Goal: Book appointment/travel/reservation

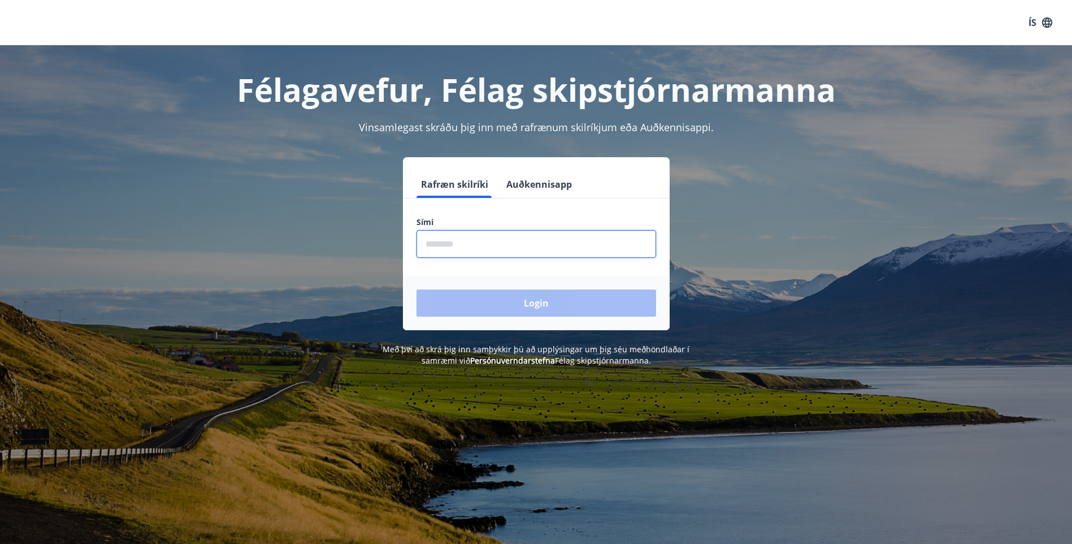
click at [478, 247] on input "phone" at bounding box center [536, 244] width 240 height 28
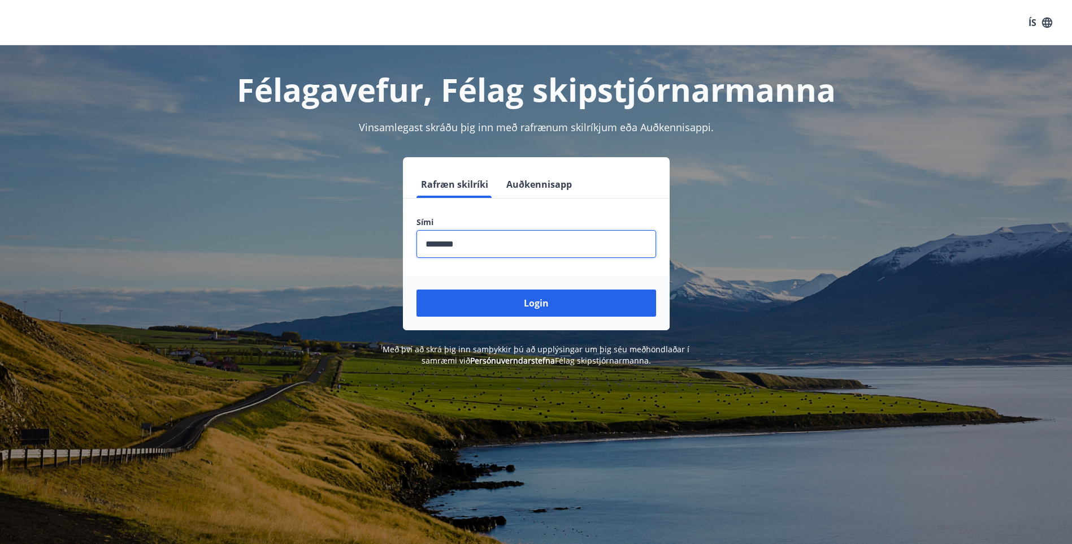
type input "********"
click at [416, 289] on button "Login" at bounding box center [536, 302] width 240 height 27
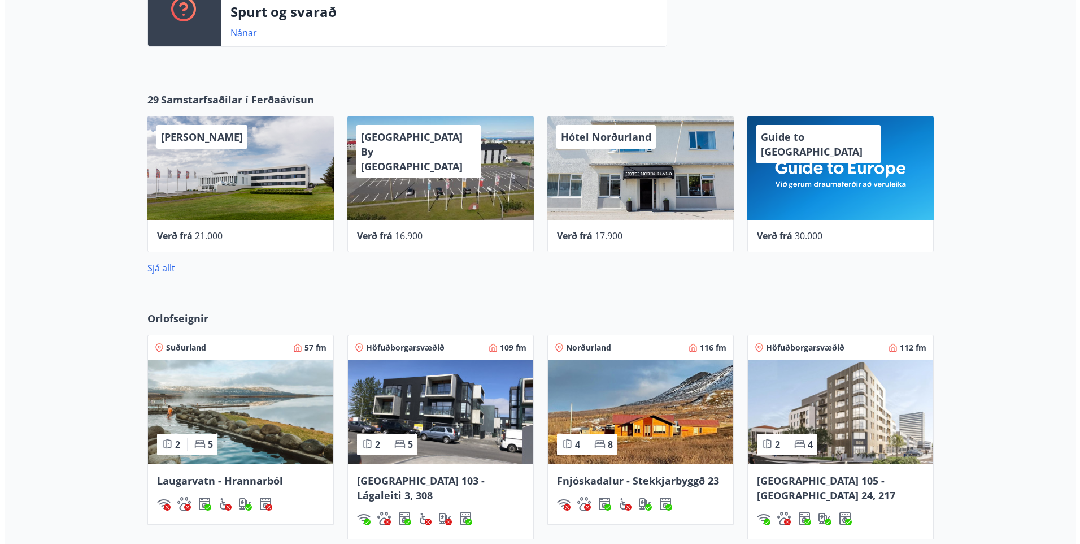
scroll to position [396, 0]
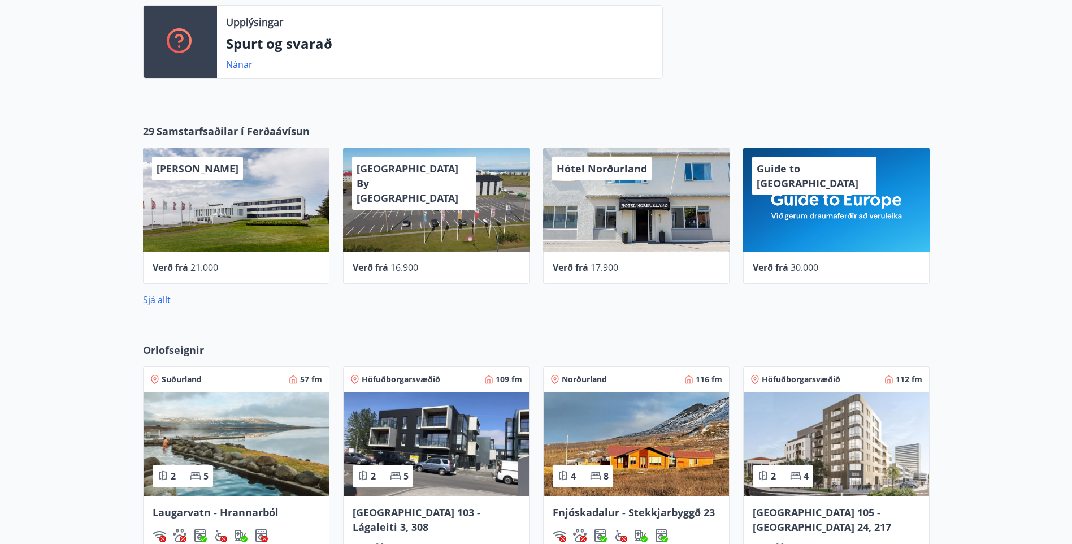
click at [824, 207] on div "Guide to Europe" at bounding box center [836, 199] width 186 height 104
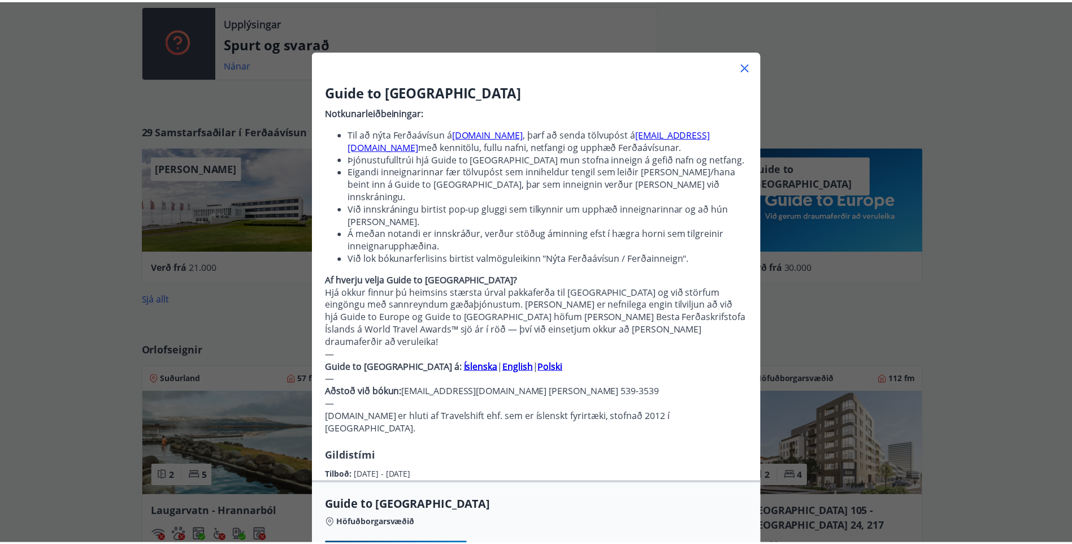
scroll to position [0, 0]
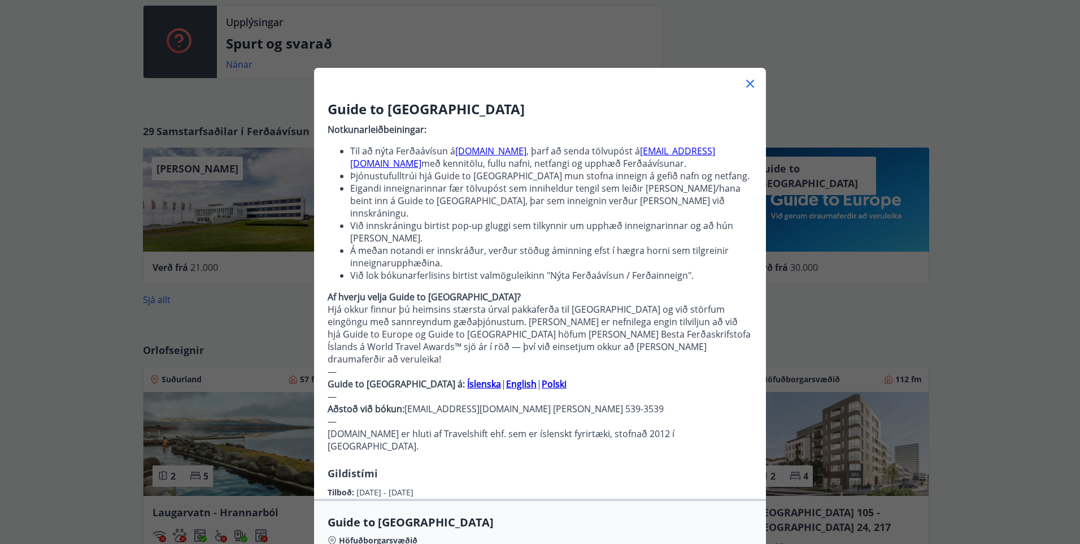
click at [749, 84] on icon at bounding box center [751, 84] width 14 height 14
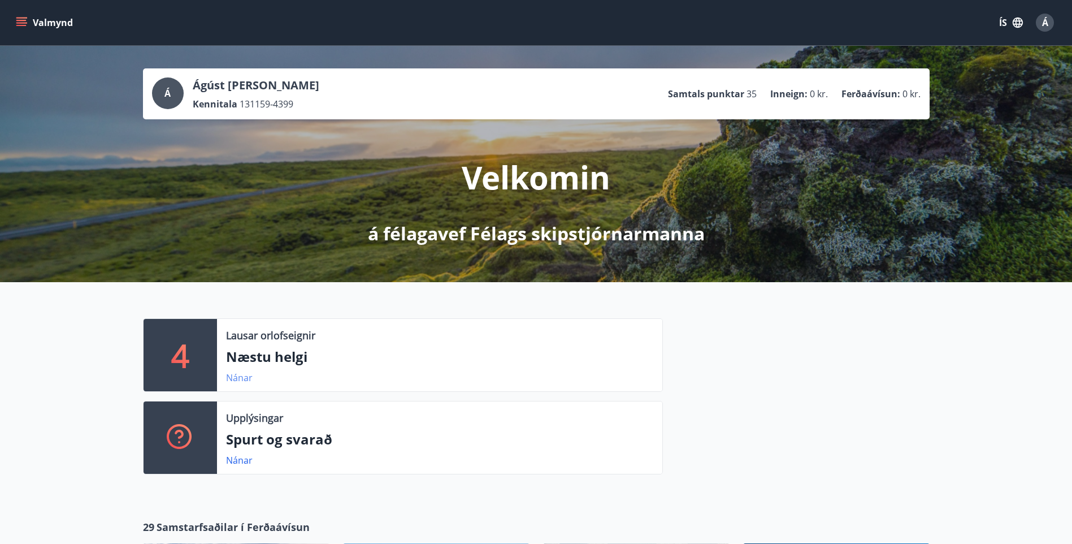
click at [237, 376] on link "Nánar" at bounding box center [239, 377] width 27 height 12
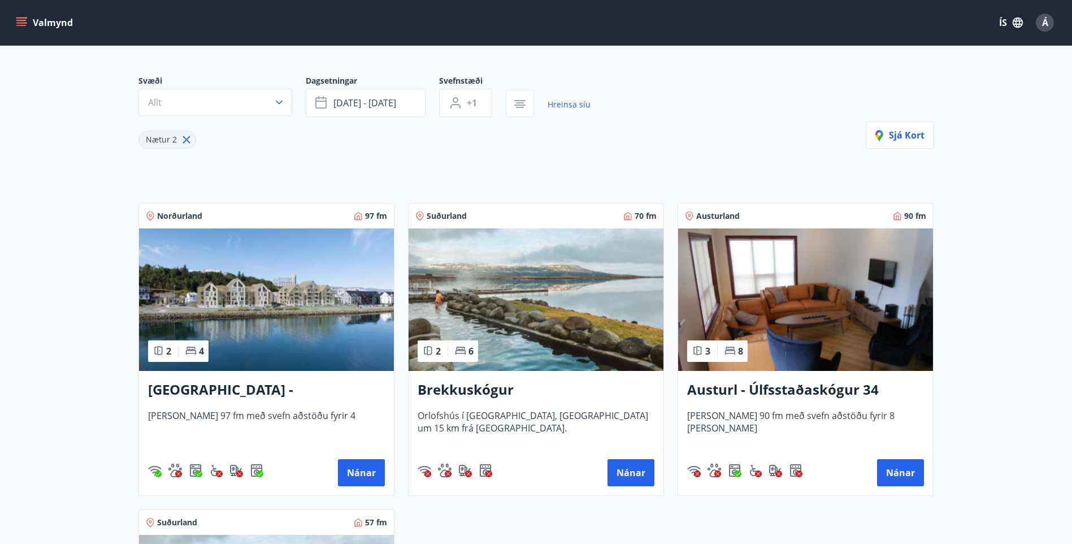
scroll to position [113, 0]
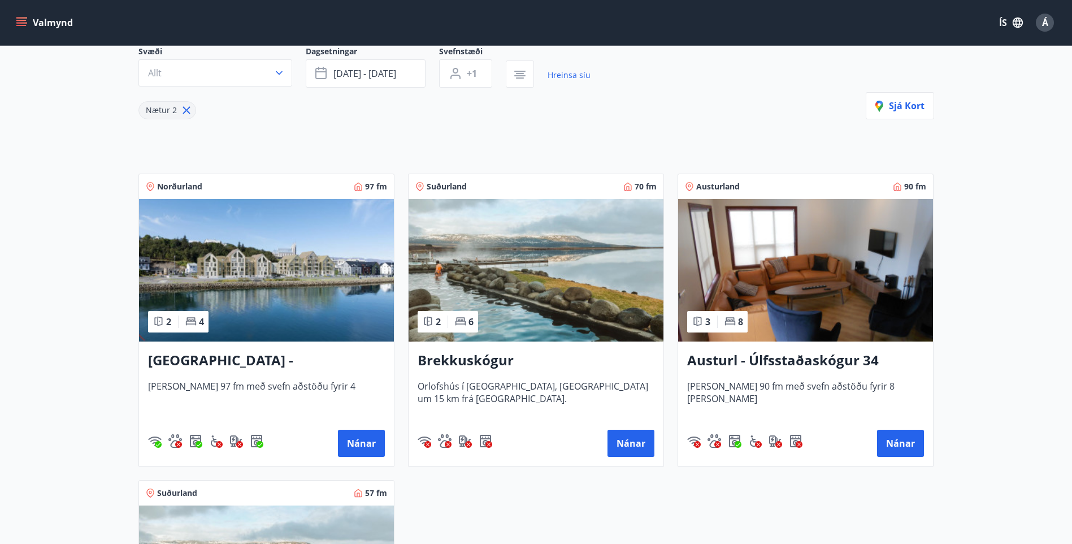
click at [478, 361] on h3 "Brekkuskógur" at bounding box center [536, 360] width 237 height 20
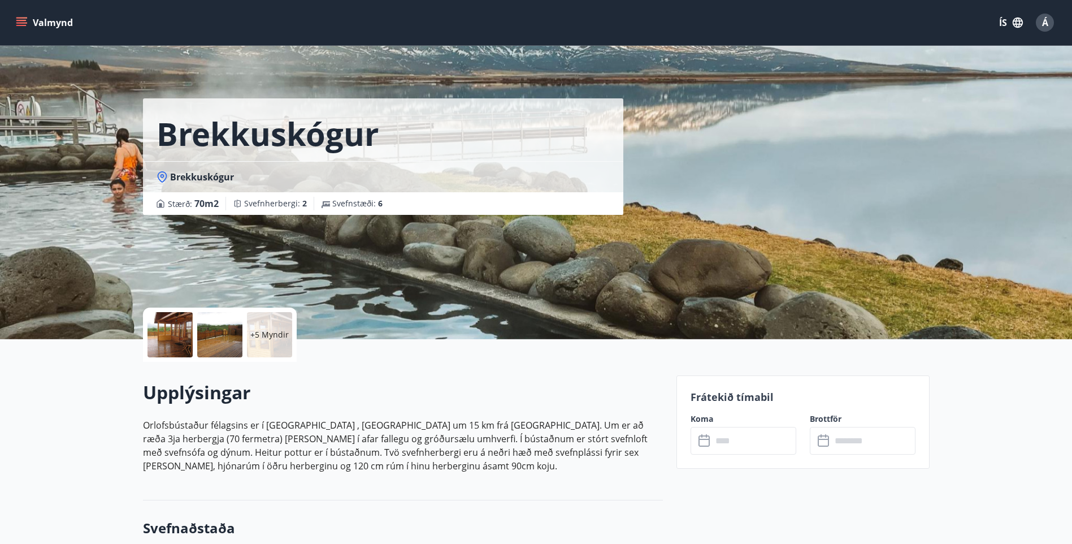
click at [267, 338] on p "+5 Myndir" at bounding box center [269, 334] width 38 height 11
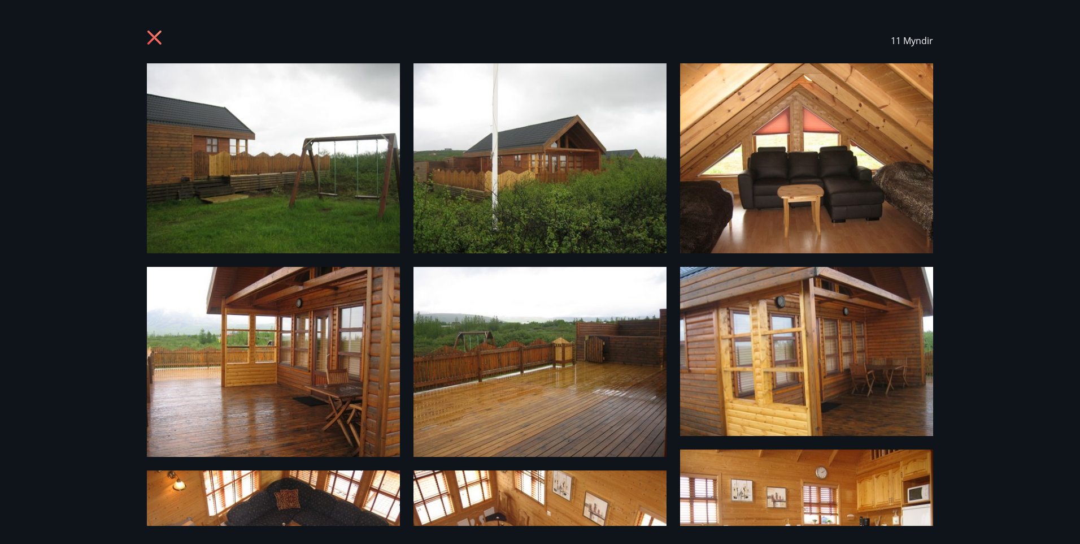
click at [237, 156] on img at bounding box center [273, 158] width 253 height 190
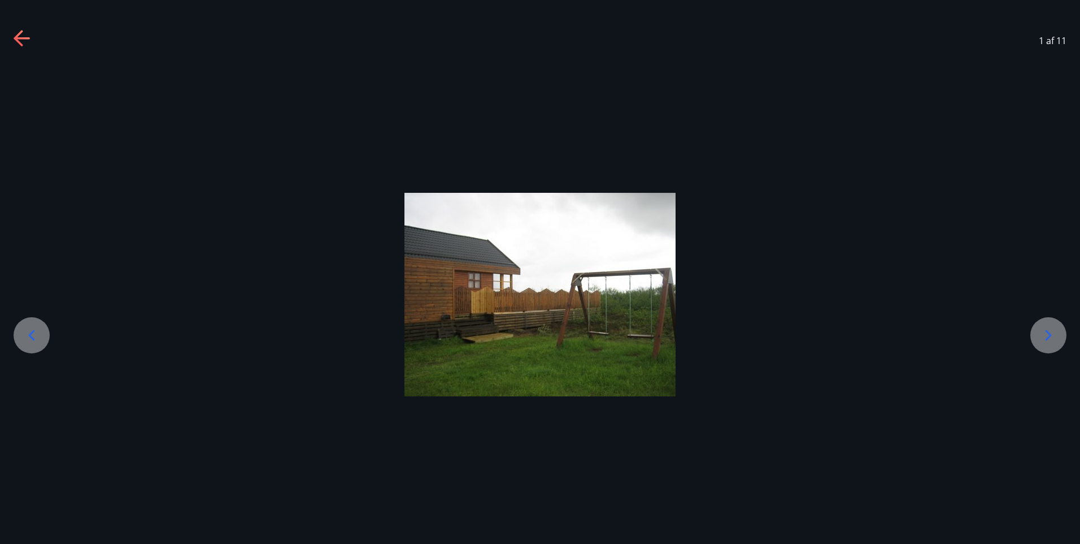
click at [1046, 332] on icon at bounding box center [1049, 335] width 18 height 18
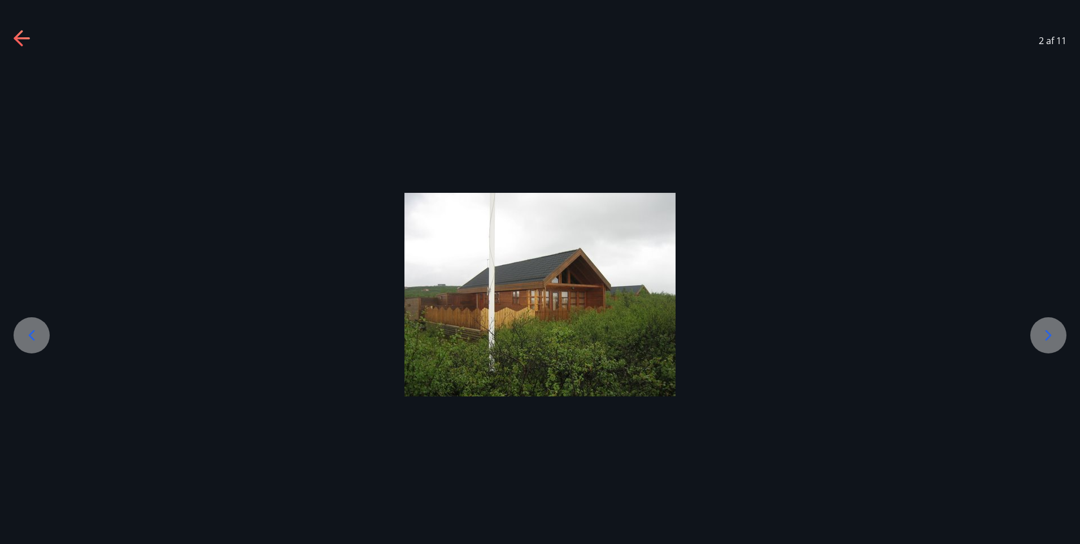
click at [1046, 332] on icon at bounding box center [1049, 335] width 18 height 18
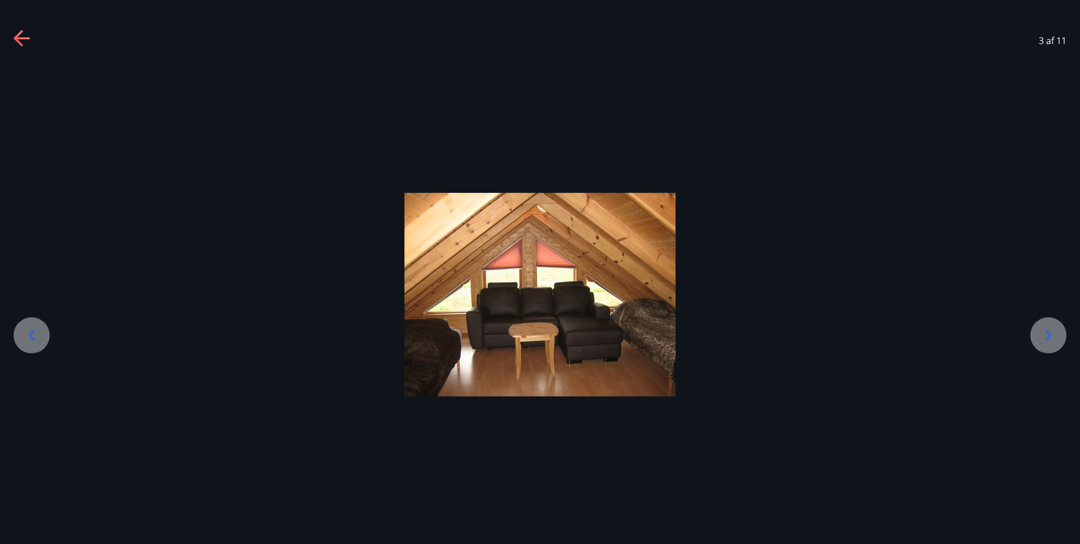
click at [1046, 332] on icon at bounding box center [1049, 335] width 18 height 18
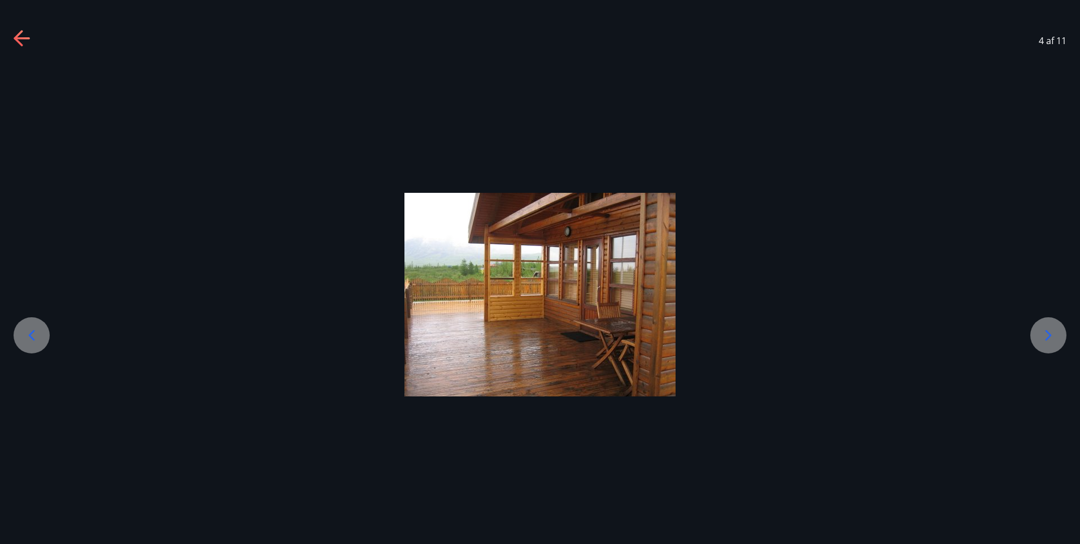
click at [1046, 332] on icon at bounding box center [1049, 335] width 18 height 18
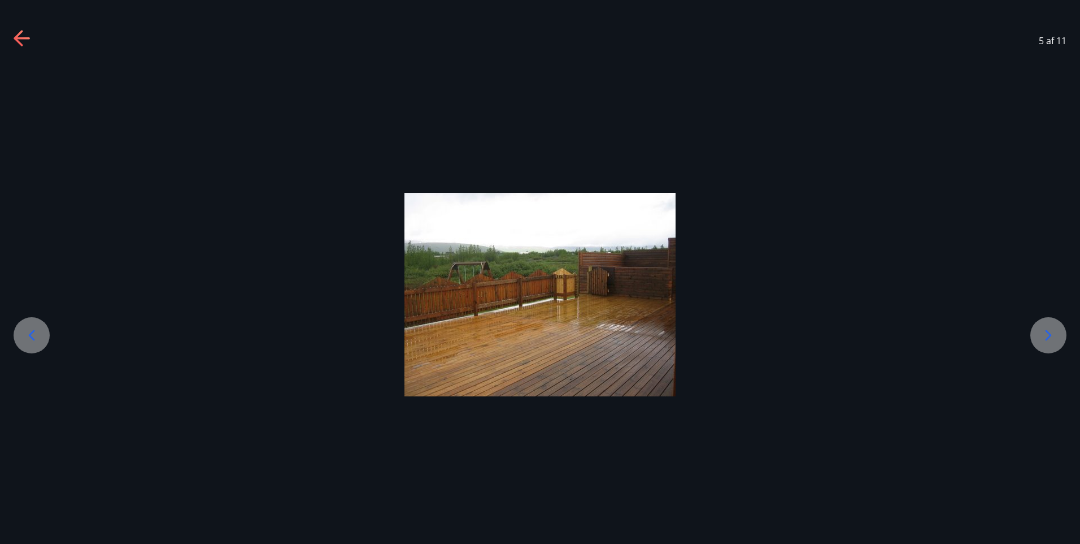
click at [1046, 332] on icon at bounding box center [1049, 335] width 18 height 18
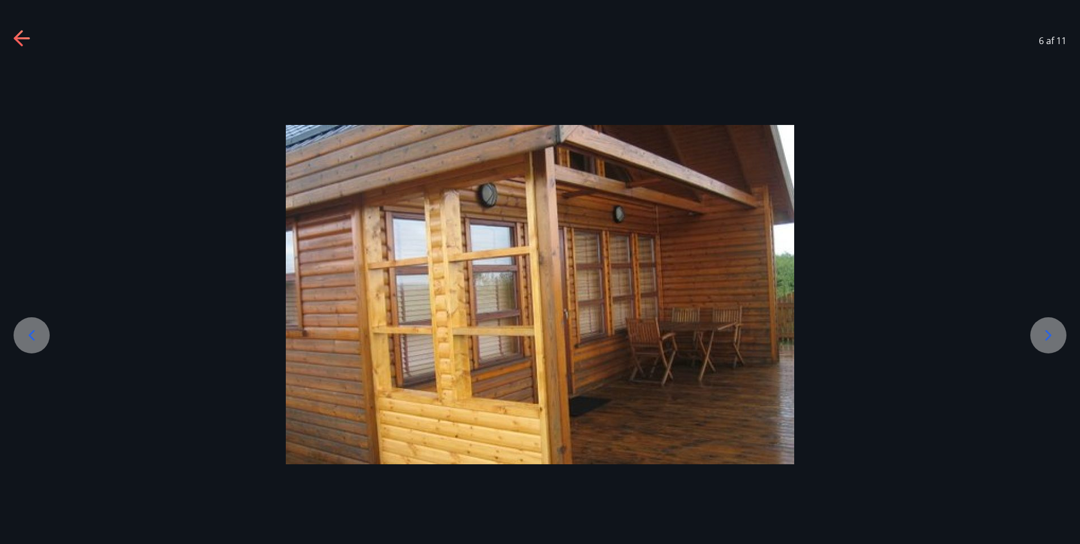
click at [1046, 332] on icon at bounding box center [1049, 335] width 18 height 18
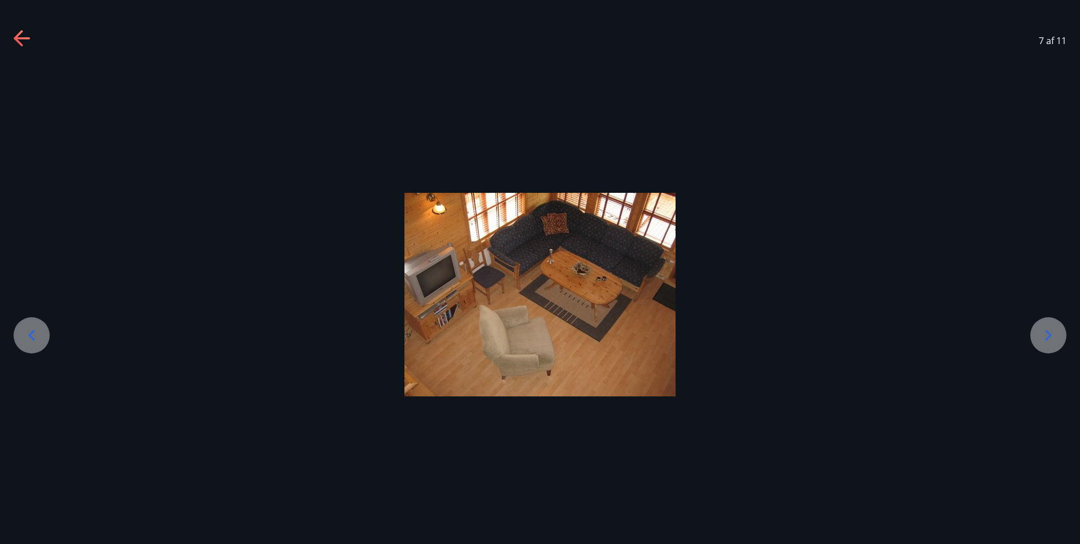
click at [1043, 333] on icon at bounding box center [1049, 335] width 18 height 18
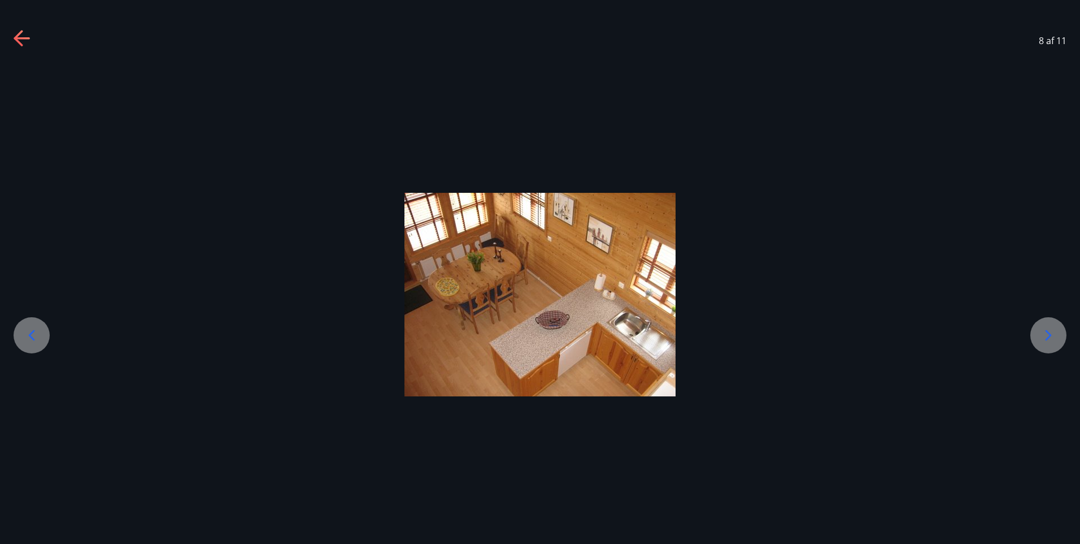
click at [1052, 331] on icon at bounding box center [1049, 335] width 18 height 18
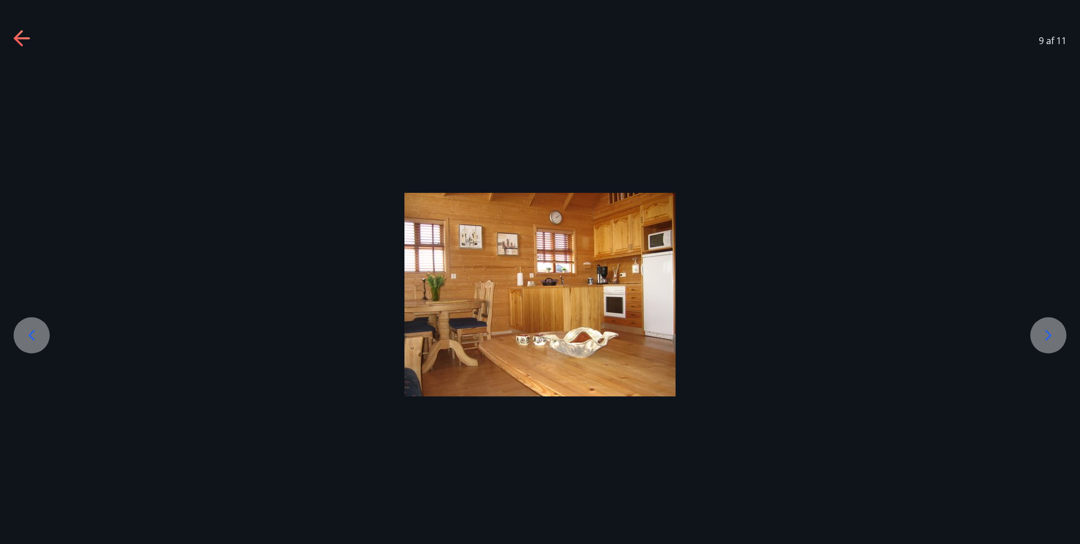
click at [1052, 331] on icon at bounding box center [1049, 335] width 18 height 18
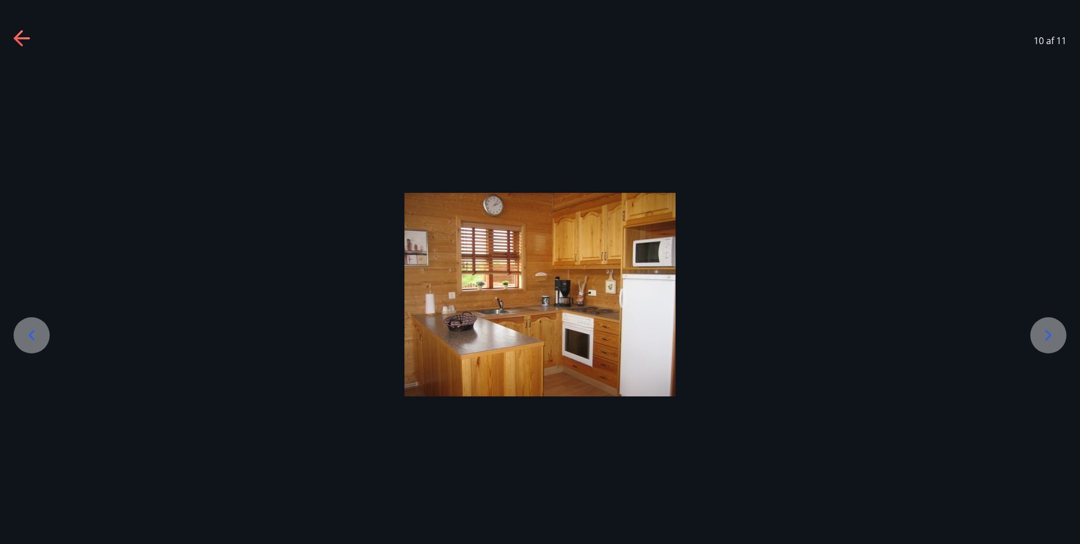
click at [1052, 331] on icon at bounding box center [1049, 335] width 18 height 18
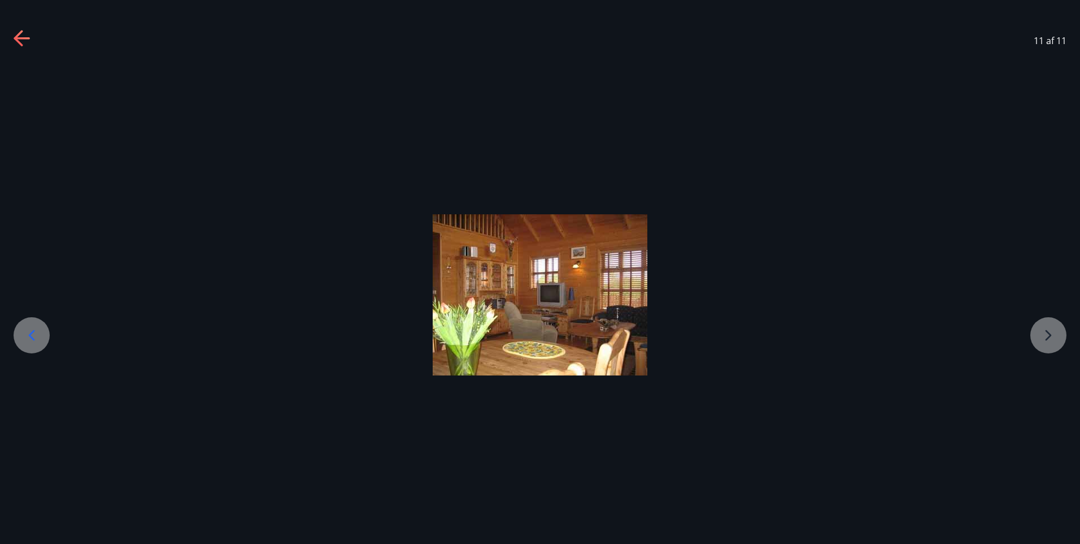
click at [1052, 331] on div at bounding box center [540, 294] width 1080 height 161
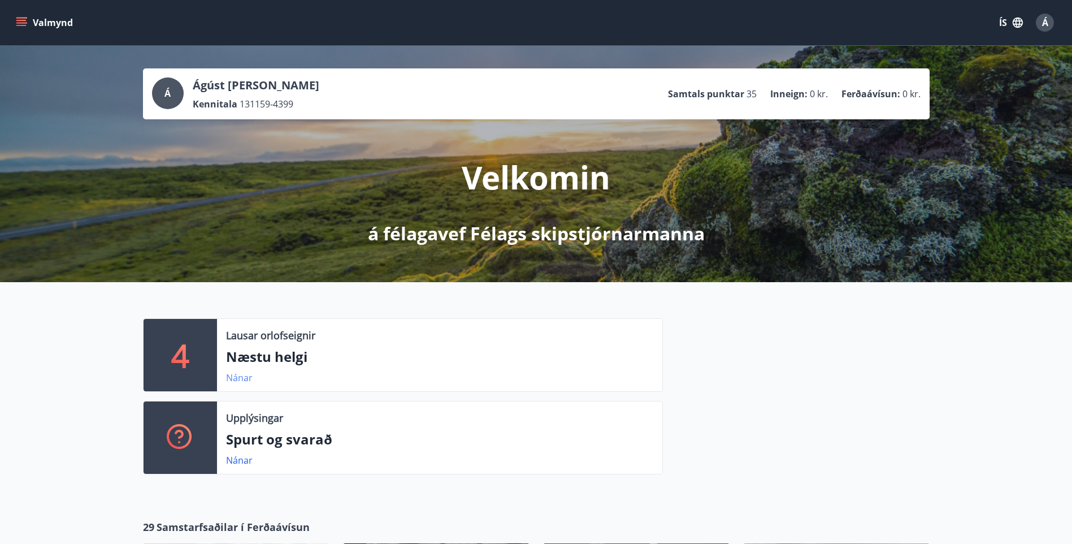
click at [231, 375] on link "Nánar" at bounding box center [239, 377] width 27 height 12
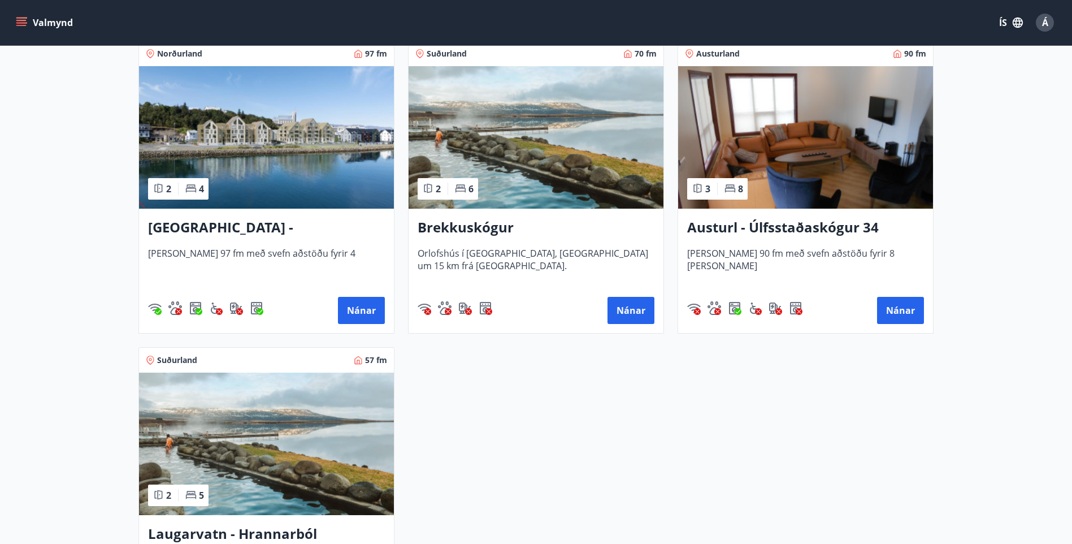
scroll to position [226, 0]
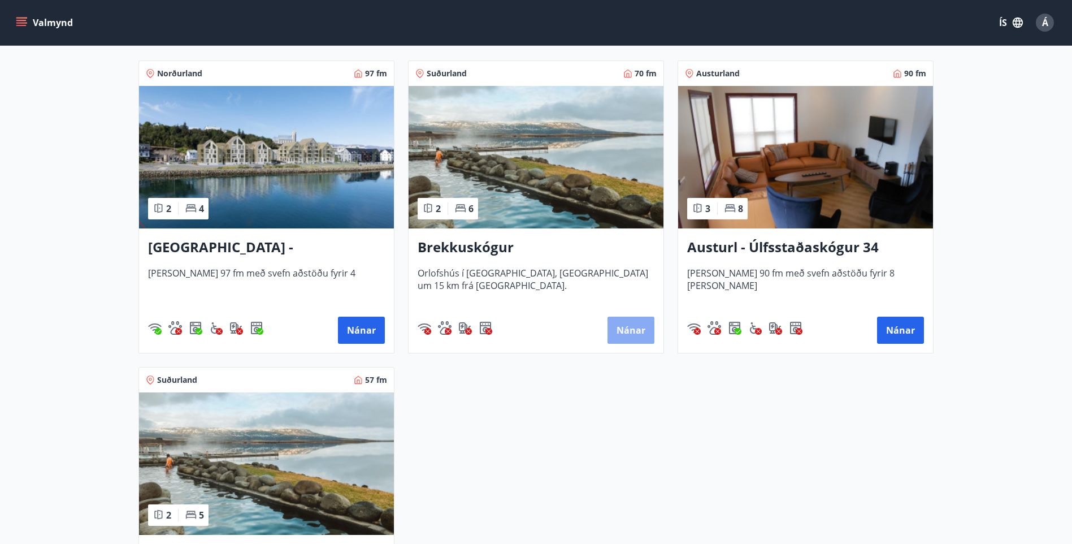
click at [633, 324] on button "Nánar" at bounding box center [630, 329] width 47 height 27
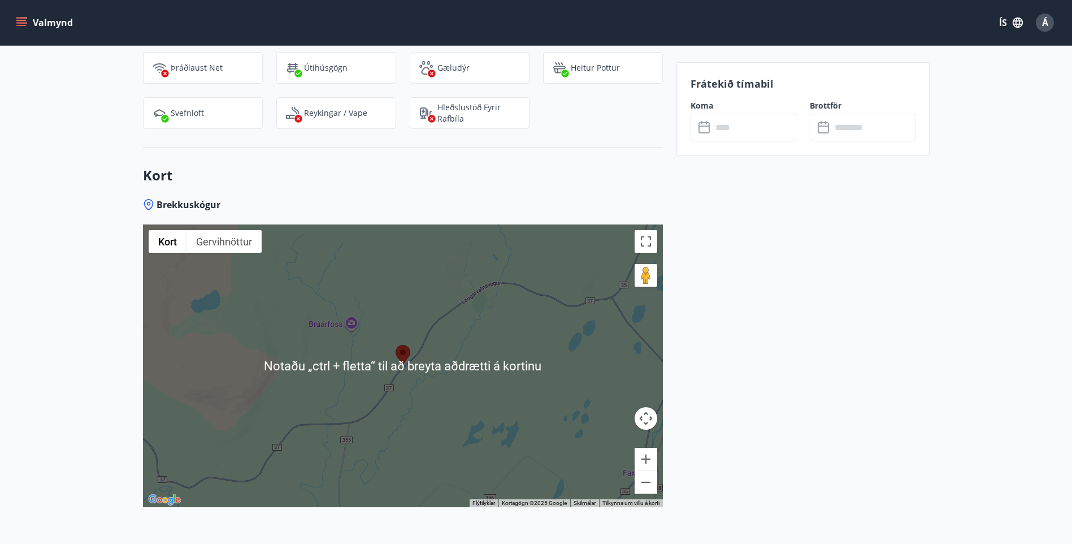
scroll to position [1032, 0]
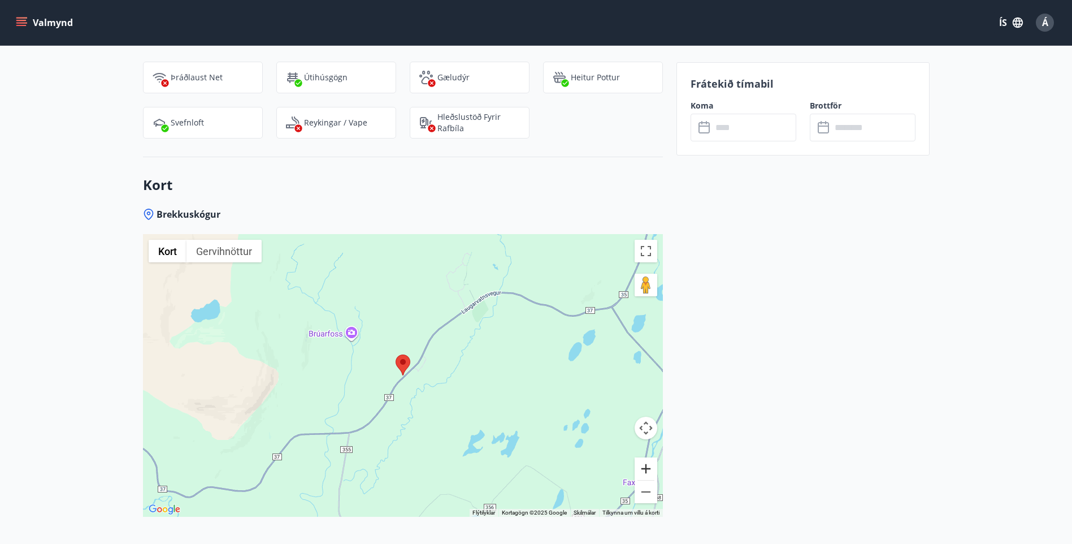
click at [645, 467] on button "Stækka" at bounding box center [646, 468] width 23 height 23
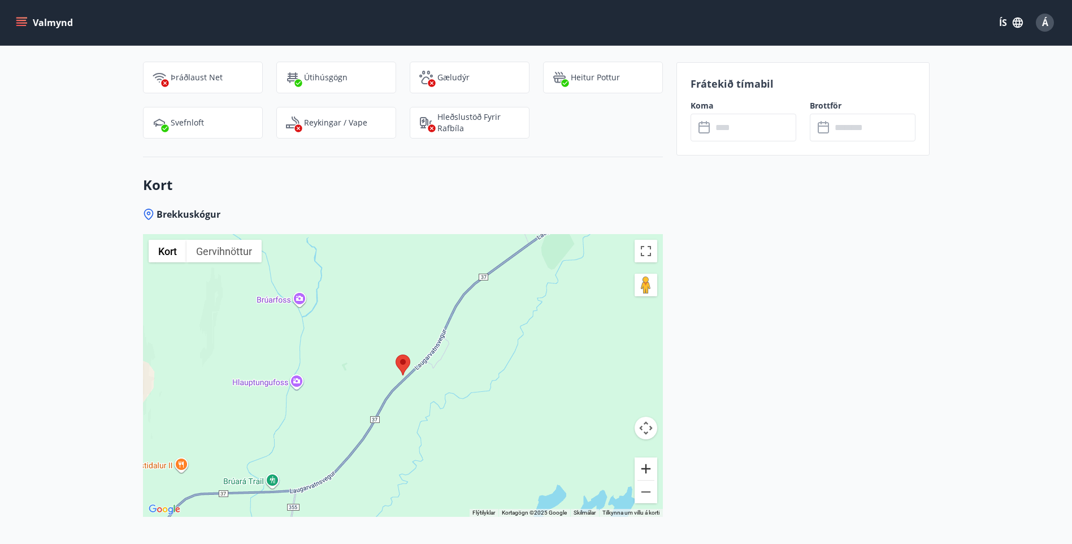
click at [645, 467] on button "Stækka" at bounding box center [646, 468] width 23 height 23
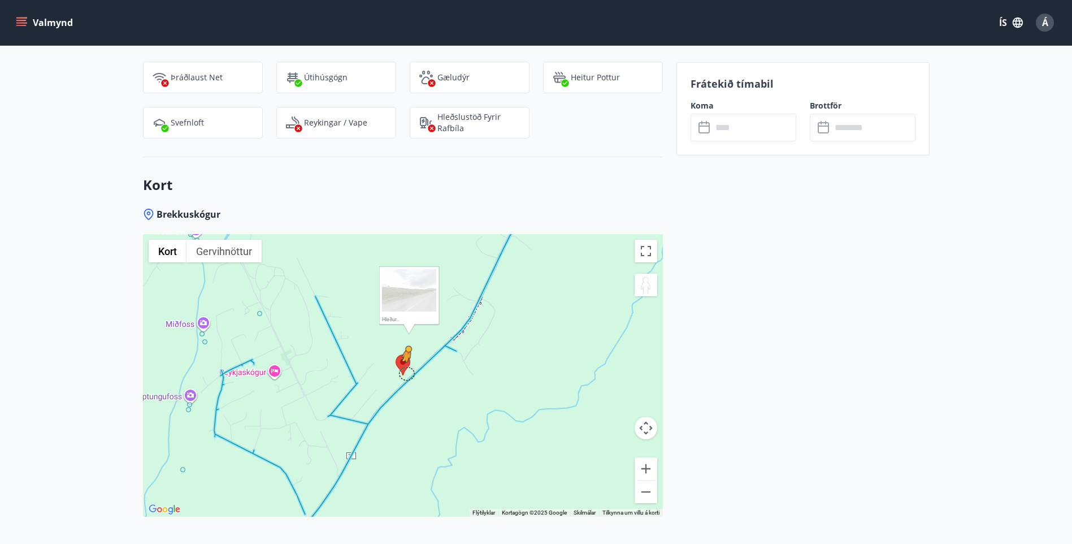
drag, startPoint x: 641, startPoint y: 288, endPoint x: 406, endPoint y: 373, distance: 250.1
click at [406, 373] on div "Ýttu á Alt + Enter til að draga með lyklaborðinu. Notaðu örvalyklana til að fær…" at bounding box center [403, 375] width 520 height 283
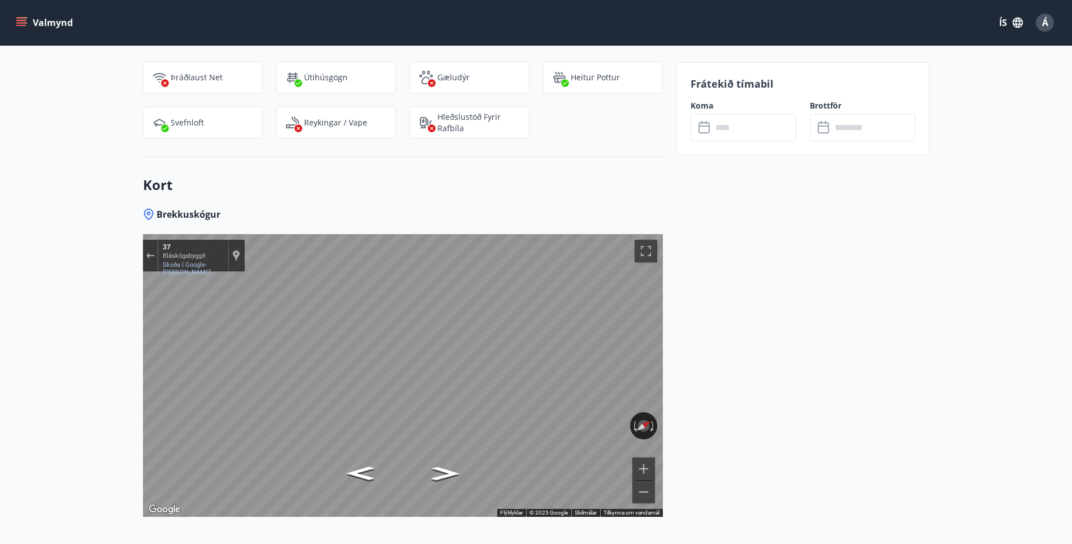
click at [177, 247] on div "37" at bounding box center [193, 247] width 60 height 9
click at [180, 261] on link "Skoða í Google-[PERSON_NAME]" at bounding box center [187, 268] width 48 height 15
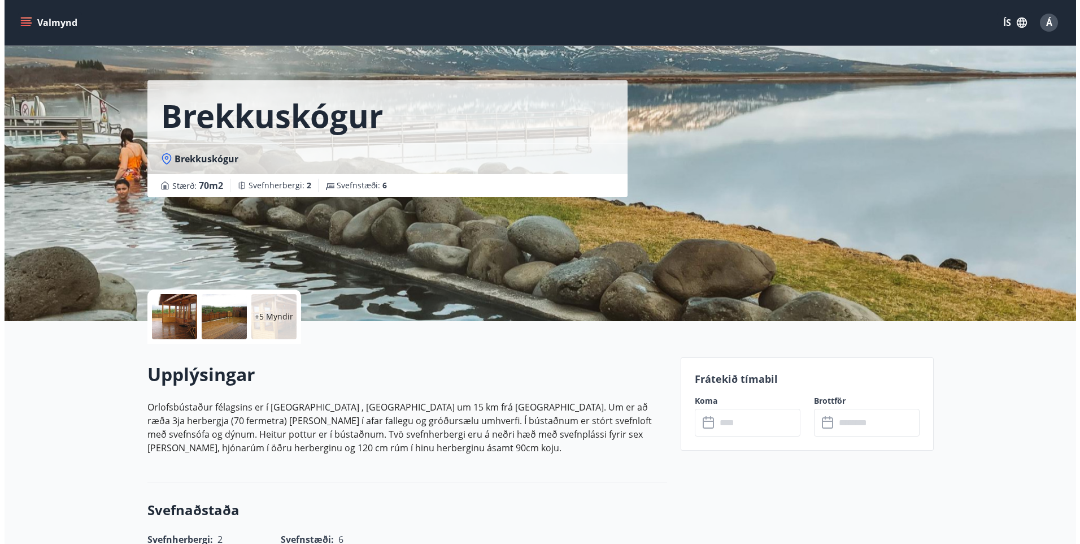
scroll to position [15, 0]
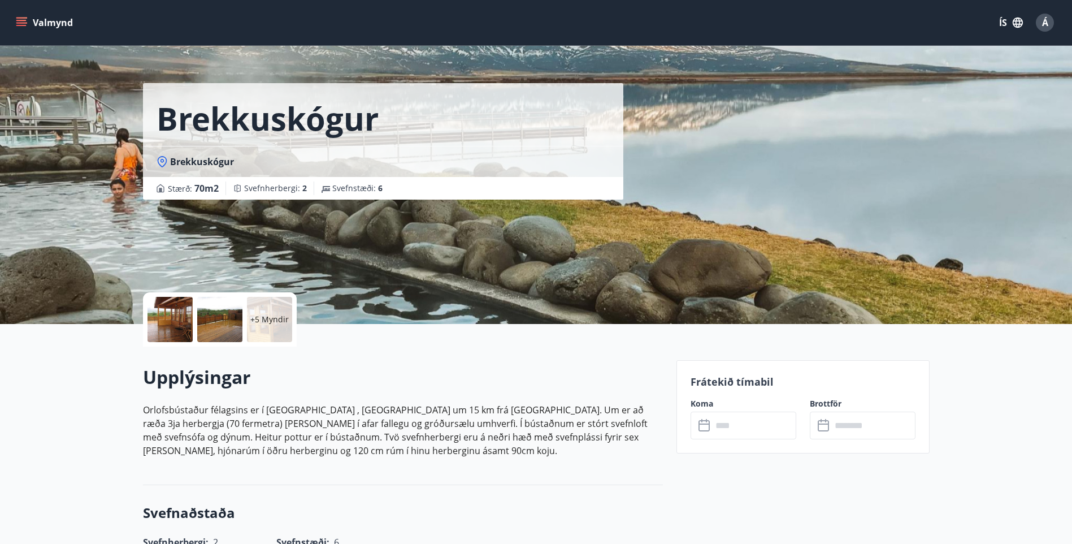
click at [161, 162] on icon at bounding box center [162, 161] width 4 height 4
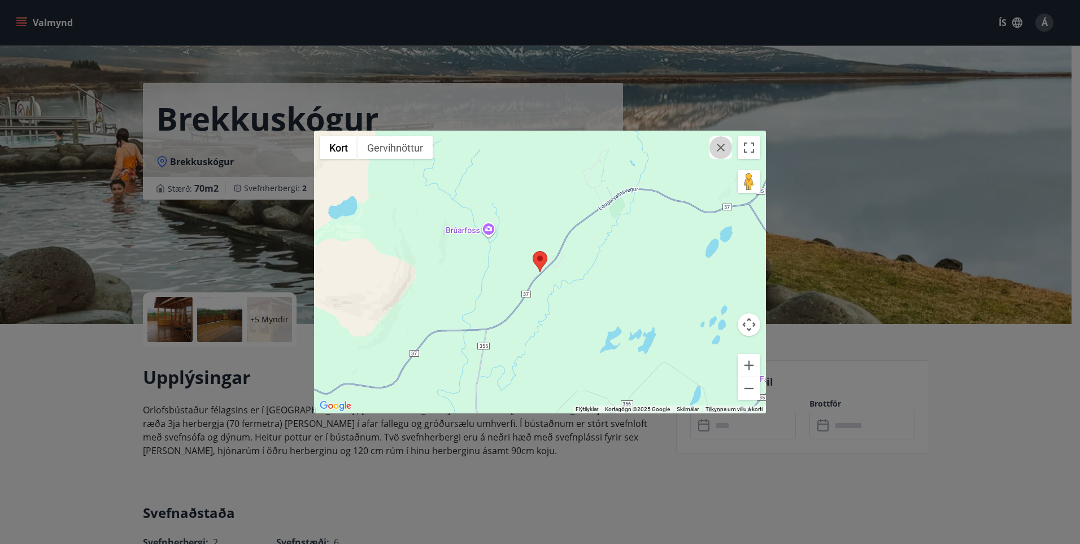
click at [722, 144] on icon "button" at bounding box center [721, 148] width 14 height 14
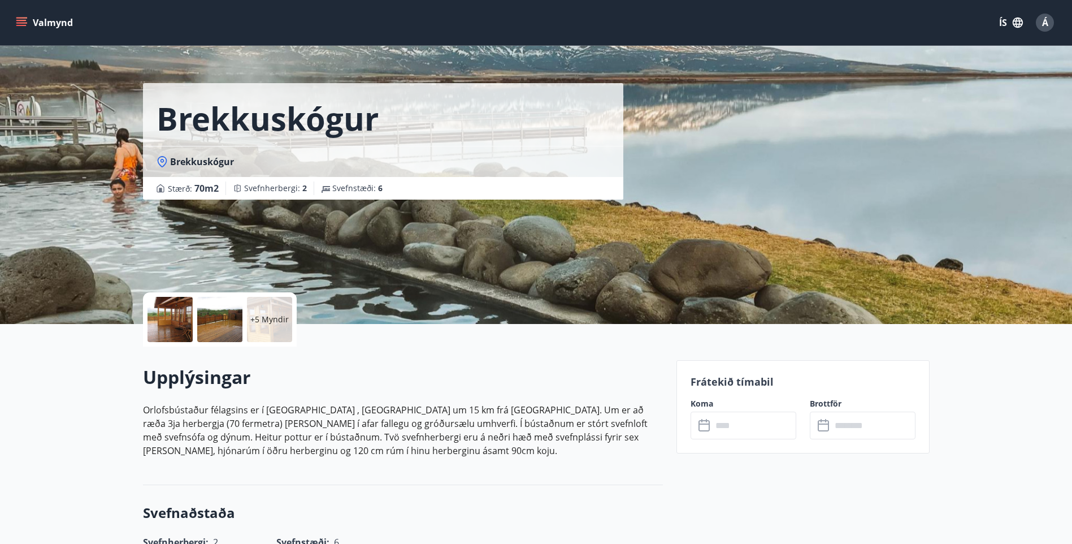
drag, startPoint x: 744, startPoint y: 133, endPoint x: 735, endPoint y: 131, distance: 9.3
click at [735, 131] on div "Brekkuskógur Brekkuskógur Stærð : 70 m2 Svefnherbergi : 2 Svefnstæði : 6" at bounding box center [536, 154] width 787 height 339
click at [216, 323] on div at bounding box center [219, 319] width 45 height 45
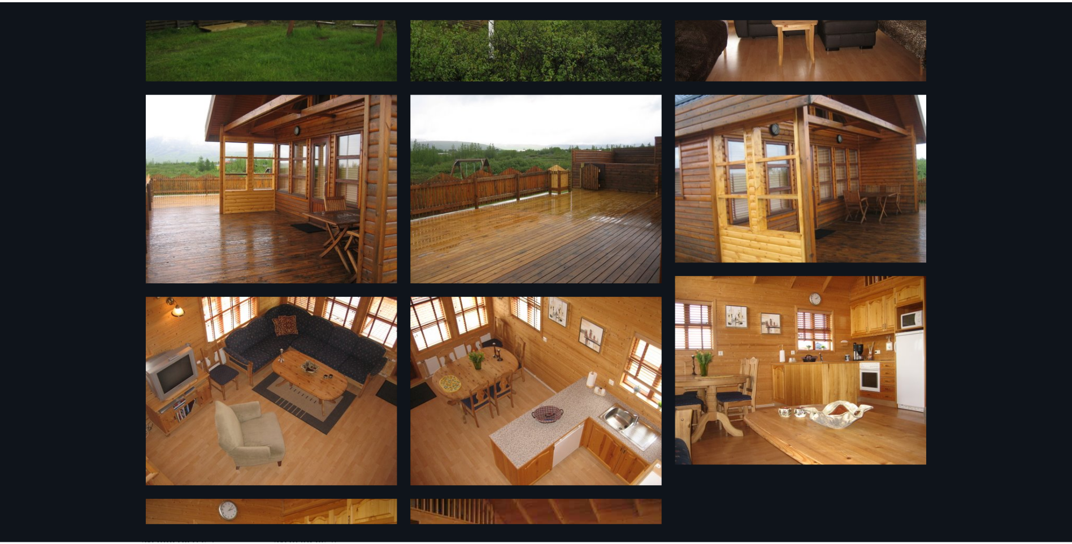
scroll to position [0, 0]
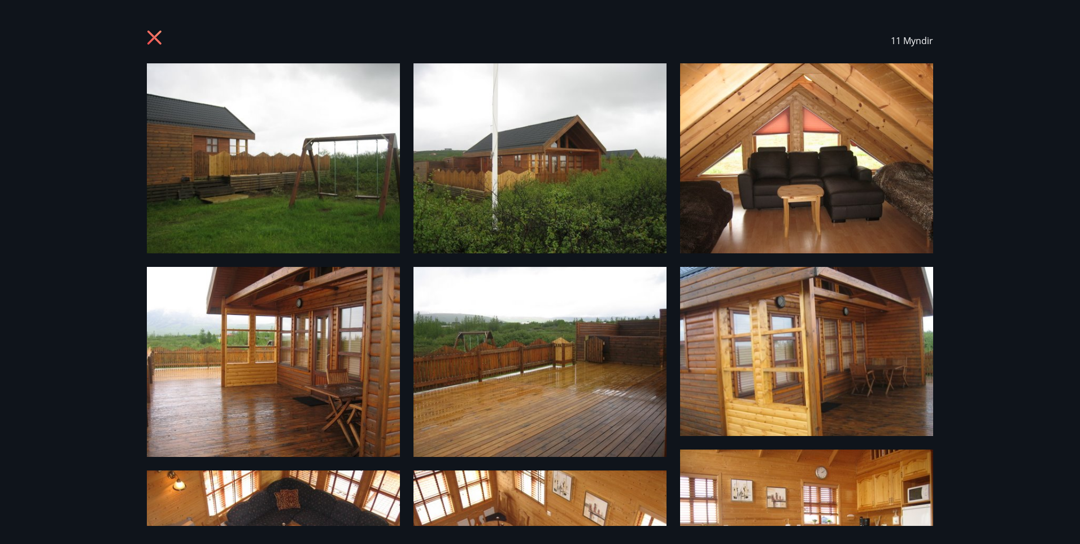
drag, startPoint x: 149, startPoint y: 38, endPoint x: 314, endPoint y: 32, distance: 164.6
click at [156, 35] on icon at bounding box center [156, 39] width 18 height 18
